Goal: Communication & Community: Answer question/provide support

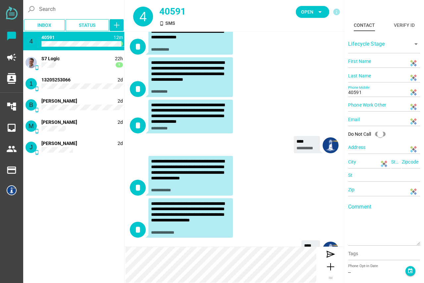
scroll to position [335, 0]
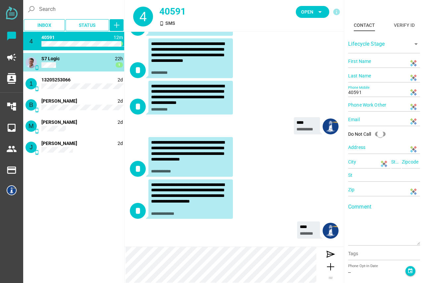
click at [64, 64] on div "phone_android 22h 1 S7 Logic" at bounding box center [73, 62] width 101 height 19
type input "[PERSON_NAME]"
type input "Chatfully"
type input "18132101636"
type input "[GEOGRAPHIC_DATA]"
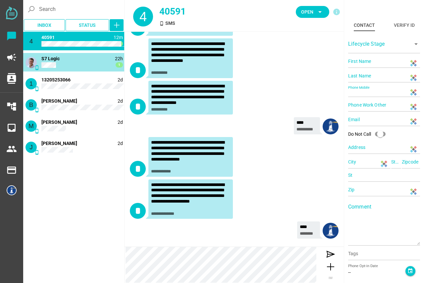
type input "CA"
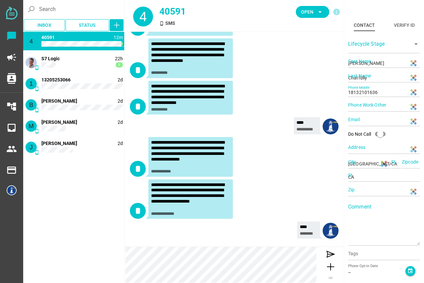
scroll to position [0, 0]
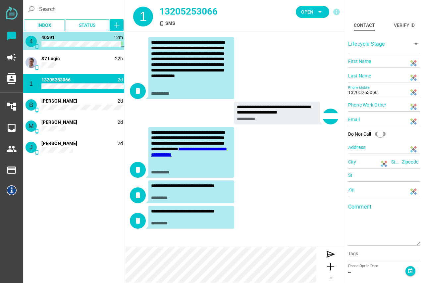
type input "40591"
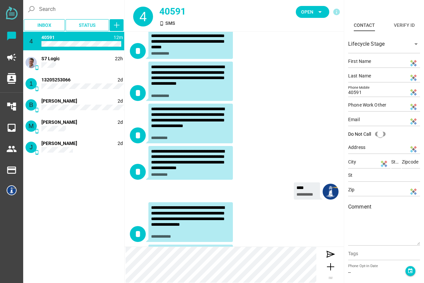
scroll to position [335, 0]
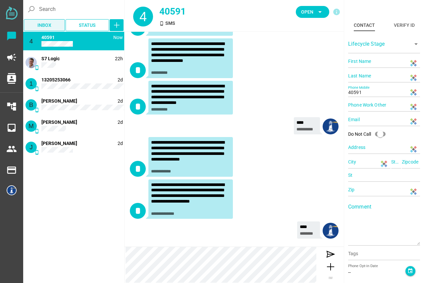
click at [44, 24] on span "Inbox" at bounding box center [44, 25] width 14 height 8
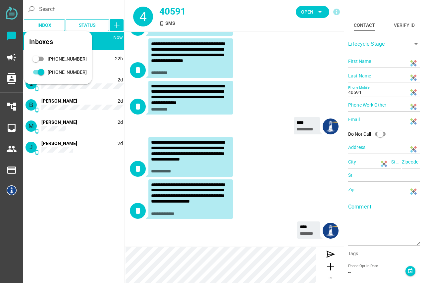
click at [66, 186] on div "4 phone_android Now 40591 phone_android 22h S7 Logic 1 phone_android 2d [PHONE_…" at bounding box center [73, 157] width 101 height 250
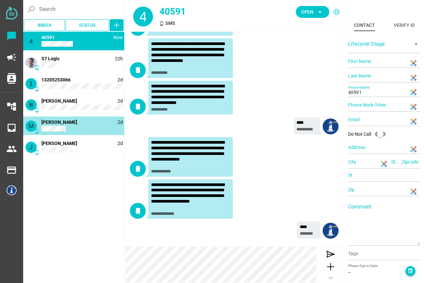
click at [70, 121] on span "[PERSON_NAME]" at bounding box center [59, 122] width 36 height 5
type input "[PERSON_NAME]"
type input "C"
type input "14152166899"
type input "[GEOGRAPHIC_DATA], [GEOGRAPHIC_DATA], [GEOGRAPHIC_DATA], [GEOGRAPHIC_DATA]"
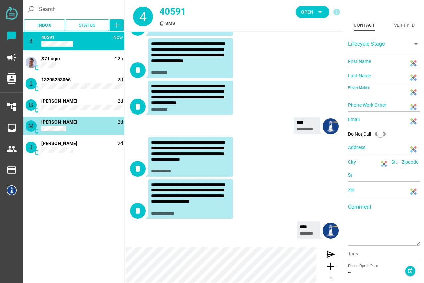
type input "CA"
type input "94607"
type input "CA"
type input "94607"
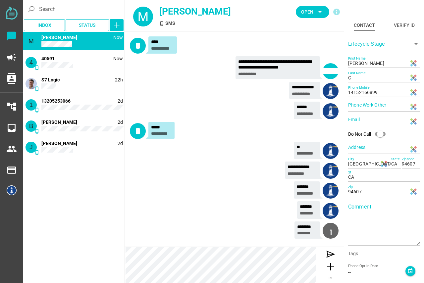
scroll to position [21, 0]
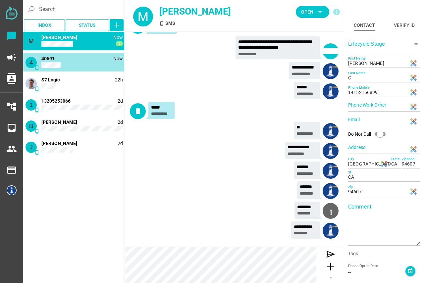
click at [86, 61] on div "4 phone_android Now 40591" at bounding box center [73, 62] width 101 height 19
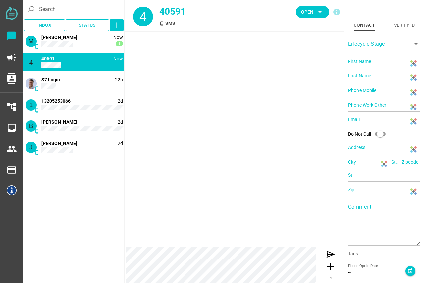
type input "40591"
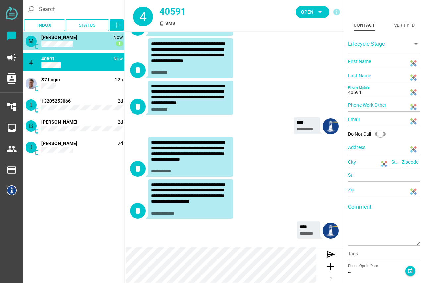
click at [73, 38] on span "[PERSON_NAME]" at bounding box center [59, 37] width 36 height 5
type input "[PERSON_NAME]"
type input "C"
type input "14152166899"
type input "[GEOGRAPHIC_DATA], [GEOGRAPHIC_DATA], [GEOGRAPHIC_DATA], [GEOGRAPHIC_DATA]"
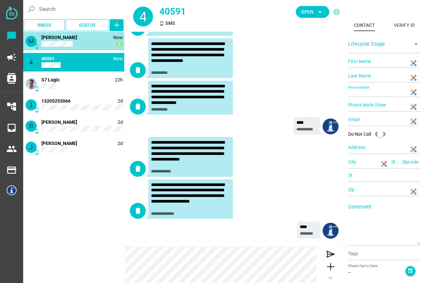
type input "CA"
type input "94607"
type input "CA"
type input "94607"
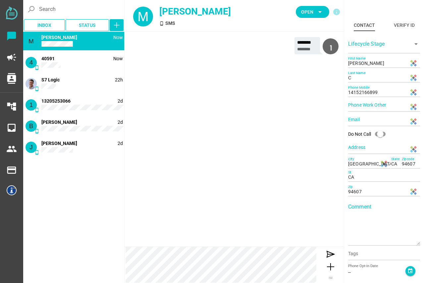
click at [61, 37] on span "[PERSON_NAME]" at bounding box center [59, 37] width 36 height 5
click at [74, 157] on div "M phone_android Now [PERSON_NAME] 4 phone_android Now 40591 phone_android 22h S…" at bounding box center [73, 95] width 101 height 127
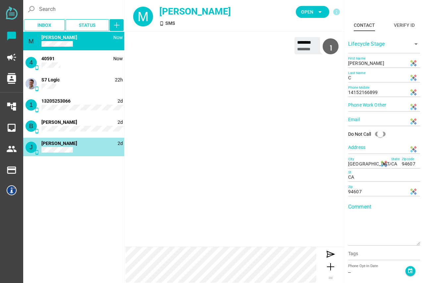
click at [74, 145] on div "J phone_android 2d [PERSON_NAME]" at bounding box center [73, 147] width 101 height 19
type input "14084647209"
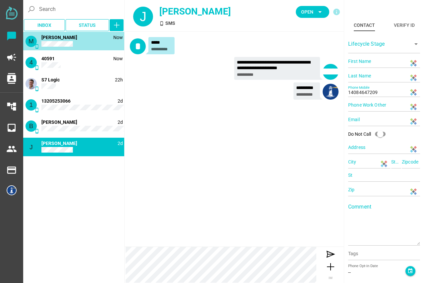
type input "[PERSON_NAME]"
type input "C"
type input "14152166899"
type input "[GEOGRAPHIC_DATA], [GEOGRAPHIC_DATA], [GEOGRAPHIC_DATA], [GEOGRAPHIC_DATA]"
type input "CA"
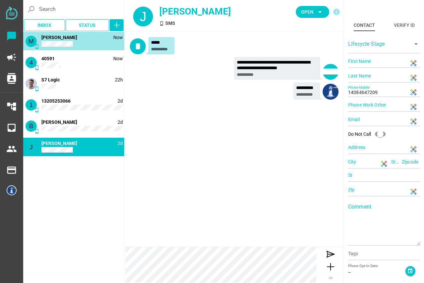
type input "94607"
type input "CA"
type input "94607"
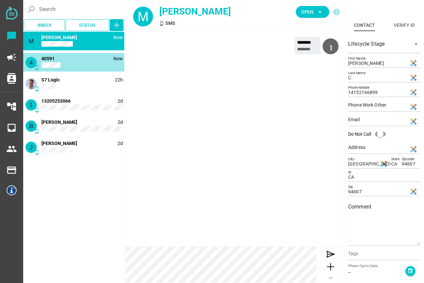
type input "40591"
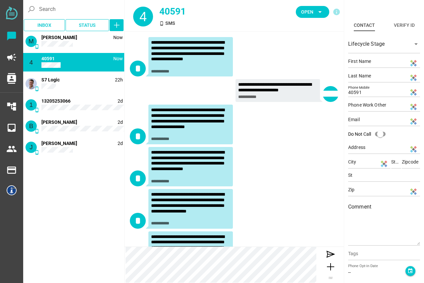
scroll to position [335, 0]
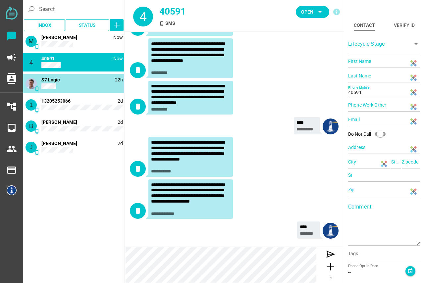
click at [77, 79] on div "phone_android 22h S7 Logic" at bounding box center [73, 83] width 101 height 19
type input "[PERSON_NAME]"
type input "Chatfully"
type input "18132101636"
type input "[GEOGRAPHIC_DATA]"
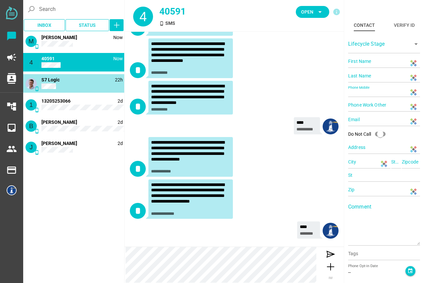
type input "CA"
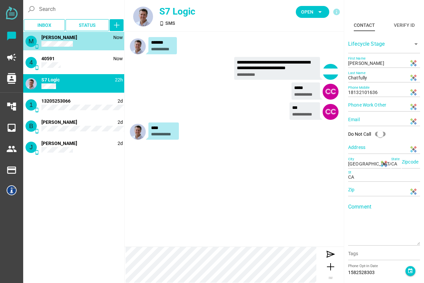
click at [76, 40] on div "M phone_android Now [PERSON_NAME]" at bounding box center [73, 41] width 101 height 19
type input "[PERSON_NAME]"
type input "C"
type input "14152166899"
type input "[GEOGRAPHIC_DATA], [GEOGRAPHIC_DATA], [GEOGRAPHIC_DATA], [GEOGRAPHIC_DATA]"
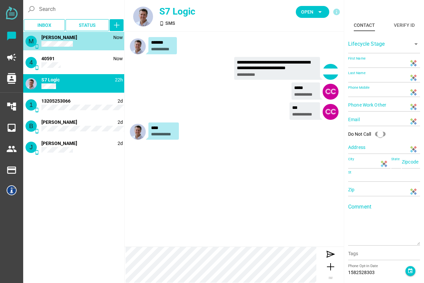
type input "CA"
type input "94607"
type input "CA"
type input "94607"
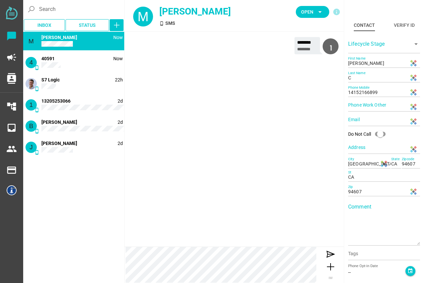
click at [81, 40] on div "M phone_android Now [PERSON_NAME]" at bounding box center [73, 41] width 101 height 19
click at [190, 96] on div "******** ********" at bounding box center [234, 139] width 219 height 215
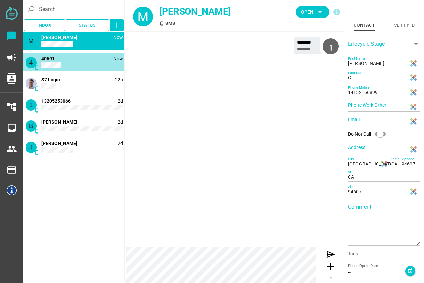
click at [53, 62] on div "4 phone_android Now 40591" at bounding box center [73, 62] width 101 height 19
type input "40591"
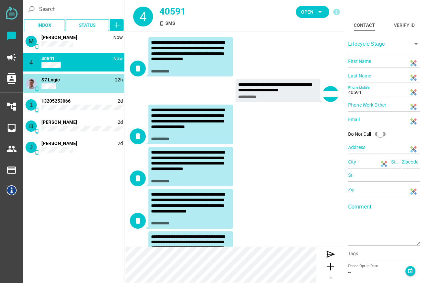
scroll to position [335, 0]
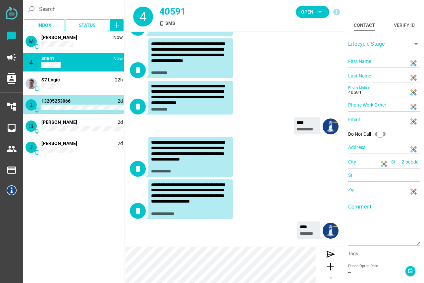
click at [56, 99] on span "13205253066" at bounding box center [55, 100] width 29 height 5
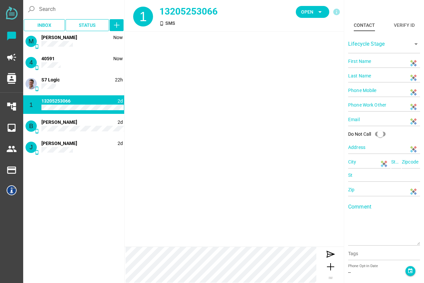
type input "13205253066"
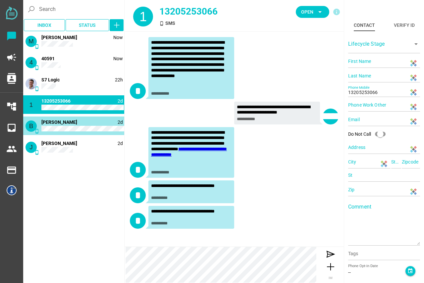
click at [62, 132] on div "B phone_android 2d [PERSON_NAME]" at bounding box center [73, 126] width 101 height 19
type input "18086350595"
type input "[EMAIL_ADDRESS][DOMAIN_NAME]"
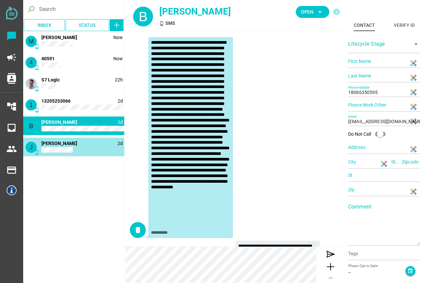
scroll to position [25, 0]
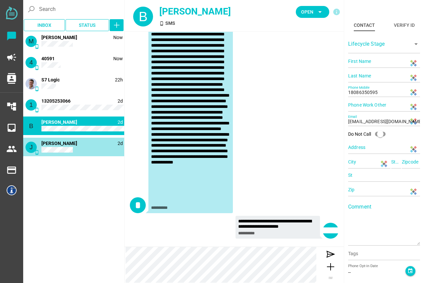
click at [62, 148] on div "J phone_android 2d [PERSON_NAME]" at bounding box center [73, 147] width 101 height 19
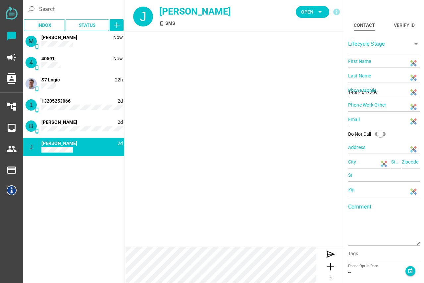
scroll to position [0, 0]
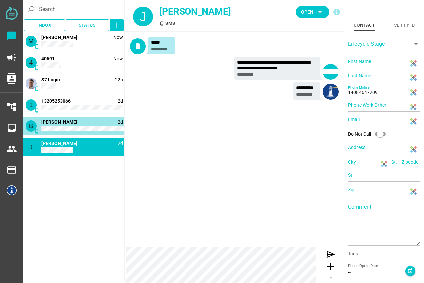
type input "18086350595"
type input "[EMAIL_ADDRESS][DOMAIN_NAME]"
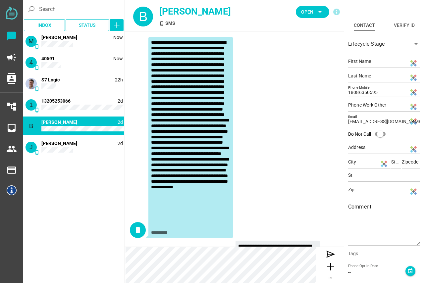
scroll to position [25, 0]
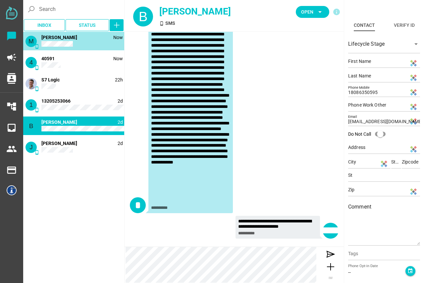
type input "[PERSON_NAME]"
type input "C"
type input "14152166899"
type input "[GEOGRAPHIC_DATA], [GEOGRAPHIC_DATA], [GEOGRAPHIC_DATA], [GEOGRAPHIC_DATA]"
type input "CA"
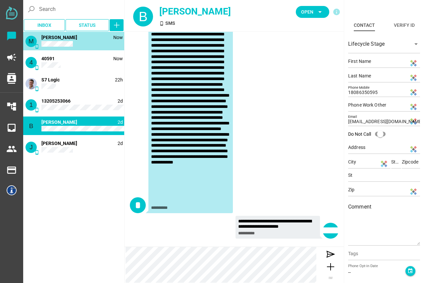
type input "94607"
type input "CA"
type input "94607"
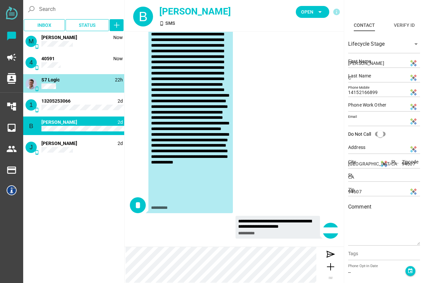
scroll to position [0, 0]
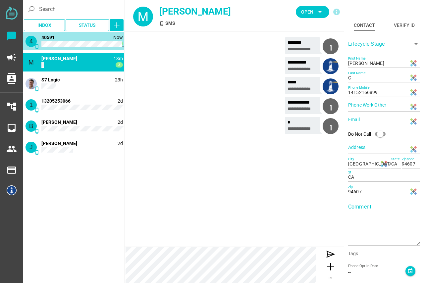
click at [71, 40] on div "4 phone_android Now 1 40591" at bounding box center [73, 41] width 101 height 19
type input "40591"
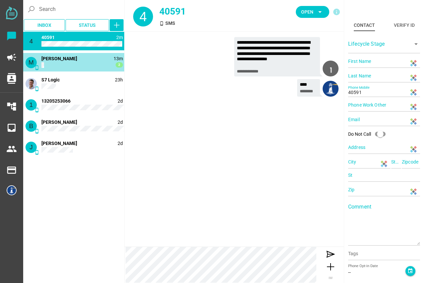
click at [77, 67] on div "M phone_android 13m 2 [PERSON_NAME]" at bounding box center [73, 62] width 101 height 19
type input "[PERSON_NAME]"
type input "C"
type input "14152166899"
type input "[GEOGRAPHIC_DATA], [GEOGRAPHIC_DATA], [GEOGRAPHIC_DATA], [GEOGRAPHIC_DATA]"
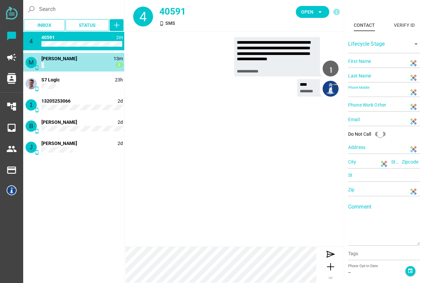
type input "CA"
type input "94607"
type input "CA"
type input "94607"
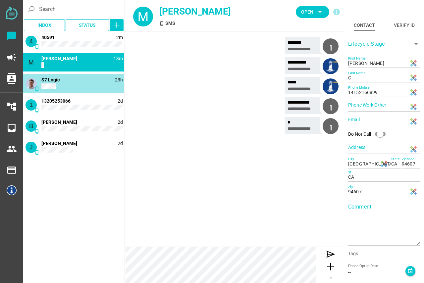
click at [82, 79] on div "phone_android 23h S7 Logic" at bounding box center [73, 83] width 101 height 19
type input "[PERSON_NAME]"
type input "Chatfully"
type input "18132101636"
type input "[GEOGRAPHIC_DATA]"
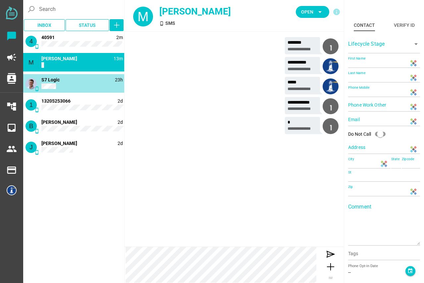
type input "CA"
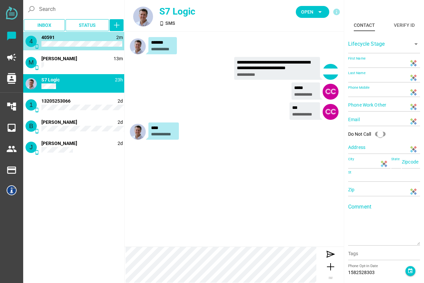
type input "40591"
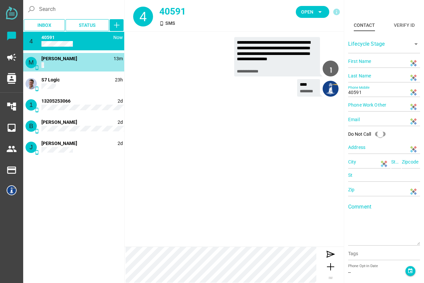
click at [80, 61] on div "M phone_android 13m [PERSON_NAME]" at bounding box center [73, 62] width 101 height 19
type input "[PERSON_NAME]"
type input "C"
type input "14152166899"
type input "[GEOGRAPHIC_DATA], [GEOGRAPHIC_DATA], [GEOGRAPHIC_DATA], [GEOGRAPHIC_DATA]"
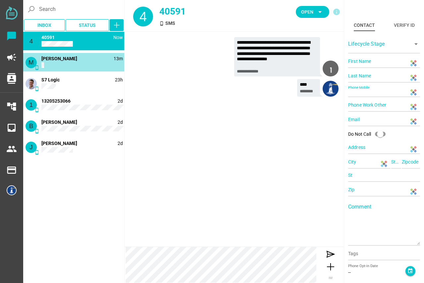
type input "CA"
type input "94607"
type input "CA"
type input "94607"
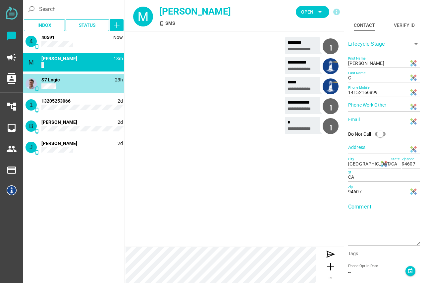
click at [81, 85] on div "phone_android 23h S7 Logic" at bounding box center [73, 83] width 101 height 19
type input "[PERSON_NAME]"
type input "Chatfully"
type input "18132101636"
type input "[GEOGRAPHIC_DATA]"
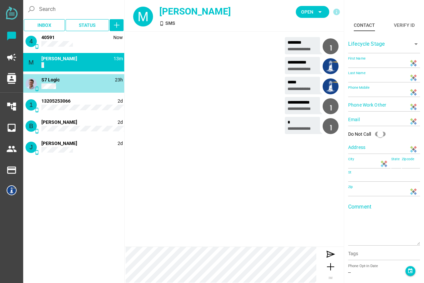
type input "CA"
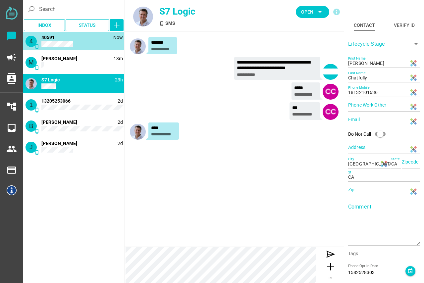
click at [80, 38] on div "4 phone_android Now 40591" at bounding box center [73, 41] width 101 height 19
type input "40591"
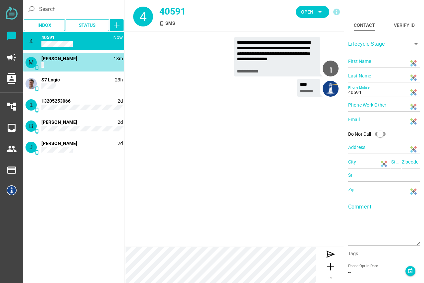
click at [97, 59] on div "M phone_android 13m [PERSON_NAME]" at bounding box center [73, 62] width 101 height 19
type input "[PERSON_NAME]"
type input "C"
type input "14152166899"
type input "[GEOGRAPHIC_DATA], [GEOGRAPHIC_DATA], [GEOGRAPHIC_DATA], [GEOGRAPHIC_DATA]"
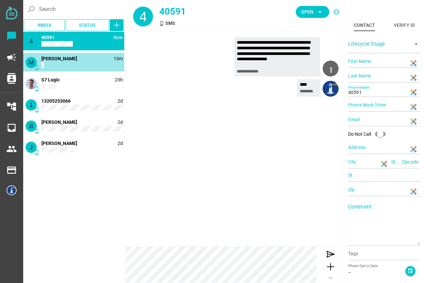
type input "CA"
type input "94607"
type input "CA"
type input "94607"
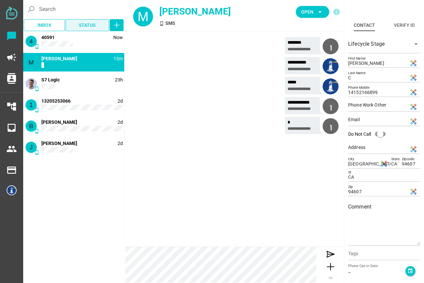
click at [88, 25] on span "Status" at bounding box center [87, 25] width 17 height 8
click at [53, 21] on span "Inbox" at bounding box center [44, 25] width 30 height 9
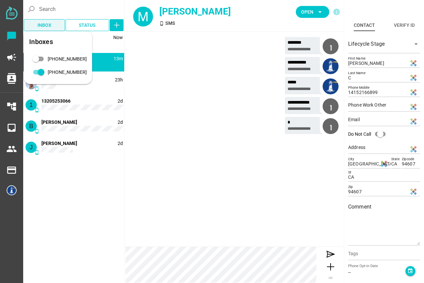
click at [50, 23] on span "Inbox" at bounding box center [44, 25] width 14 height 8
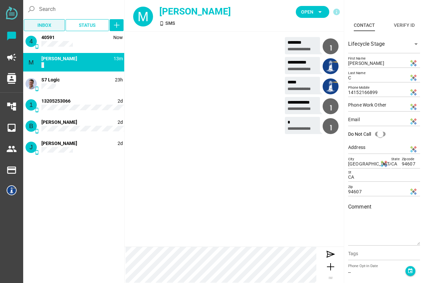
click at [47, 23] on span "Inbox" at bounding box center [44, 25] width 14 height 8
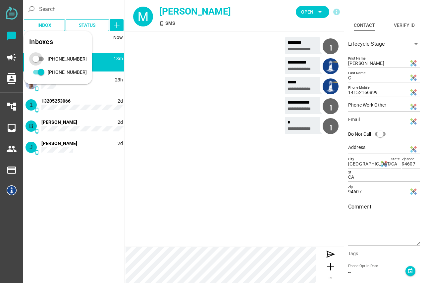
click at [39, 58] on div "415-842-0091" at bounding box center [35, 59] width 7 height 7
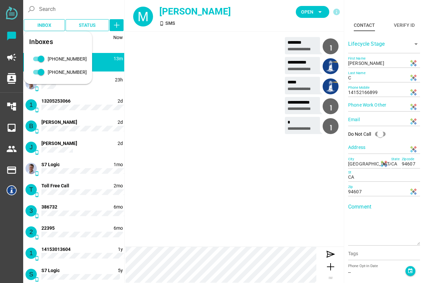
click at [167, 82] on div "**********" at bounding box center [234, 87] width 209 height 20
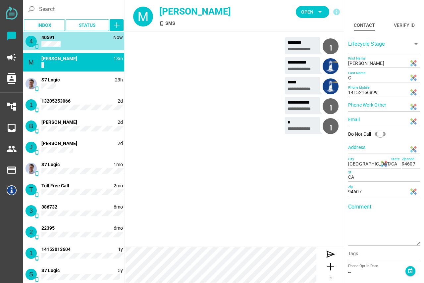
click at [97, 46] on div "4 phone_android Now 40591" at bounding box center [73, 41] width 101 height 19
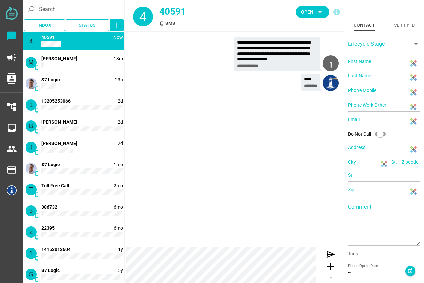
type input "40591"
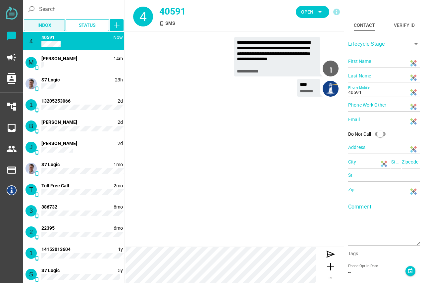
click at [48, 25] on span "Inbox" at bounding box center [44, 25] width 14 height 8
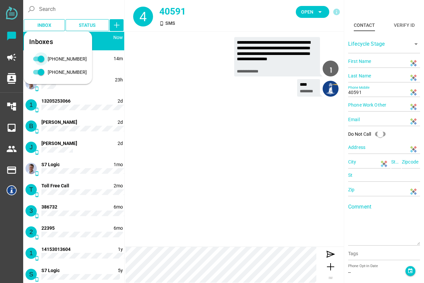
click at [42, 59] on div "415-842-0091" at bounding box center [41, 59] width 7 height 7
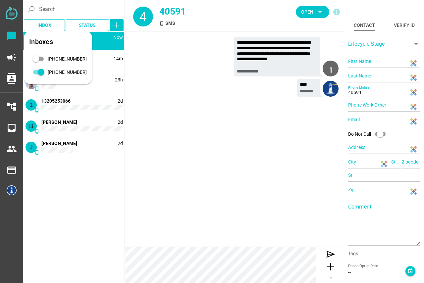
click at [164, 86] on div "**** ********" at bounding box center [234, 89] width 209 height 20
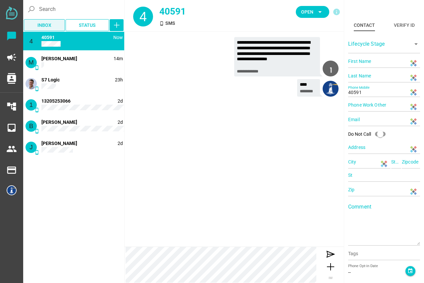
click at [51, 25] on span "Inbox" at bounding box center [44, 25] width 30 height 9
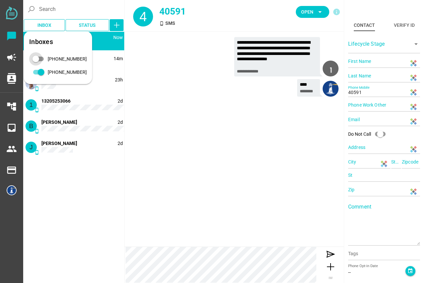
click at [37, 60] on div "415-842-0091" at bounding box center [35, 59] width 7 height 7
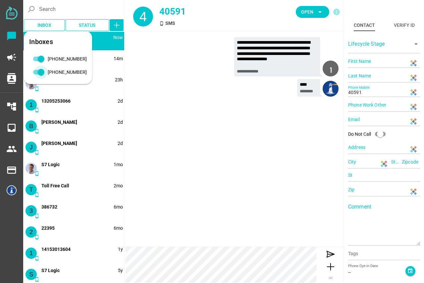
click at [44, 75] on div "510-894-0402" at bounding box center [41, 72] width 7 height 7
type input "[PERSON_NAME]"
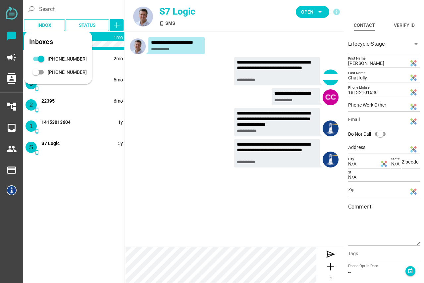
click at [175, 96] on div "**********" at bounding box center [234, 98] width 209 height 20
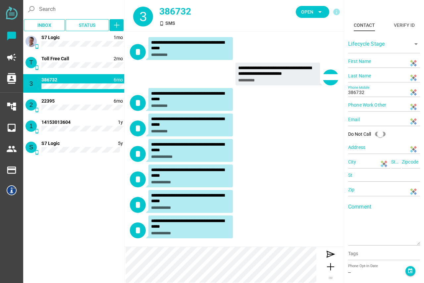
scroll to position [0, 0]
click at [43, 24] on span "Inbox" at bounding box center [44, 25] width 14 height 8
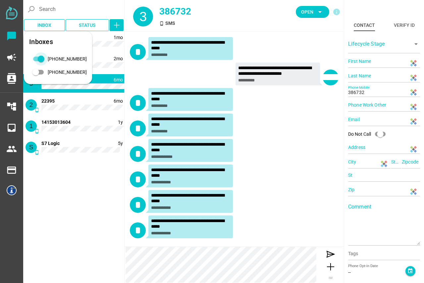
click at [42, 58] on div "415-842-0091" at bounding box center [41, 59] width 7 height 7
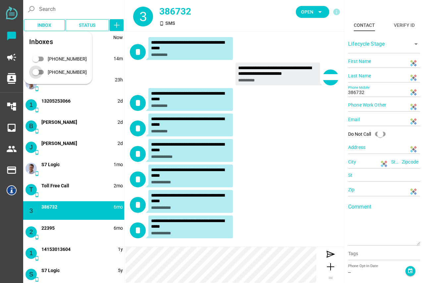
click at [39, 73] on div "510-894-0402" at bounding box center [35, 72] width 7 height 7
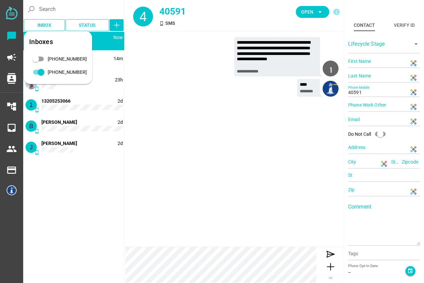
click at [199, 100] on div "**********" at bounding box center [234, 68] width 219 height 73
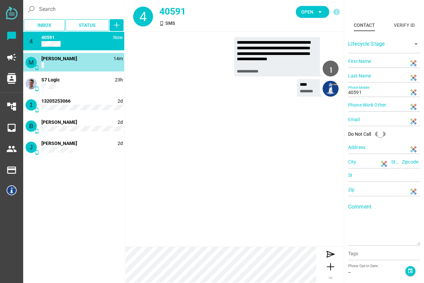
click at [86, 68] on div "M phone_android 14m [PERSON_NAME]" at bounding box center [73, 62] width 101 height 19
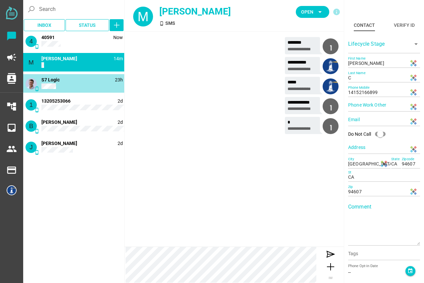
click at [77, 78] on div "phone_android 23h S7 Logic" at bounding box center [73, 83] width 101 height 19
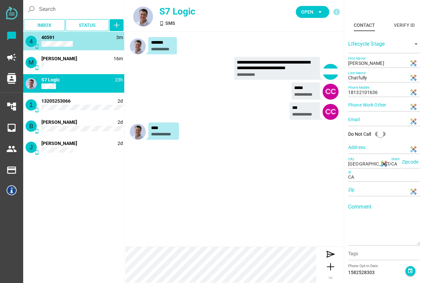
click at [76, 40] on div "4 phone_android 3m 40591" at bounding box center [73, 41] width 101 height 19
